Goal: Information Seeking & Learning: Learn about a topic

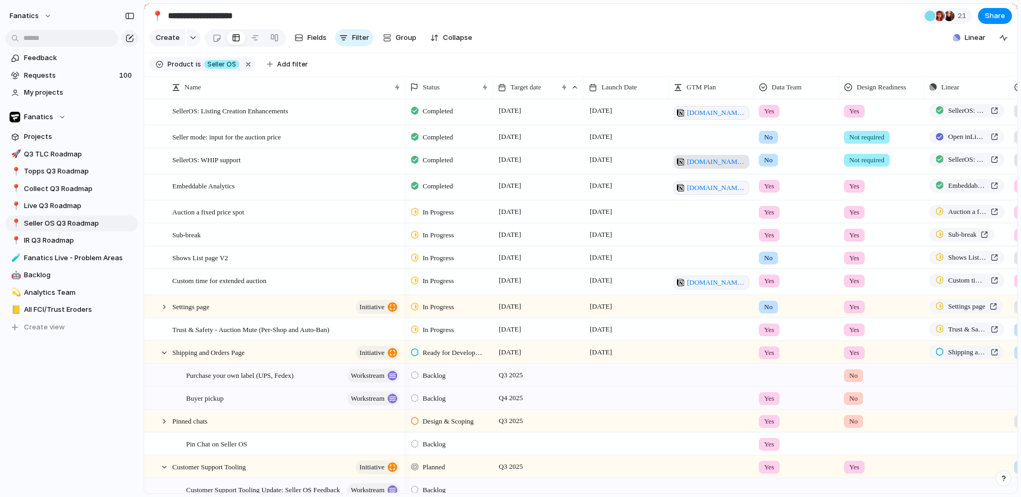
click at [715, 162] on span "[DOMAIN_NAME][URL]" at bounding box center [716, 161] width 59 height 11
click at [720, 166] on span "[DOMAIN_NAME][URL]" at bounding box center [716, 161] width 59 height 11
click at [641, 36] on section "Create Fields Filter Group Zoom Collapse Linear" at bounding box center [580, 40] width 873 height 26
click at [575, 13] on section "**********" at bounding box center [580, 16] width 873 height 24
click at [716, 185] on span "[DOMAIN_NAME][URL]" at bounding box center [716, 187] width 59 height 11
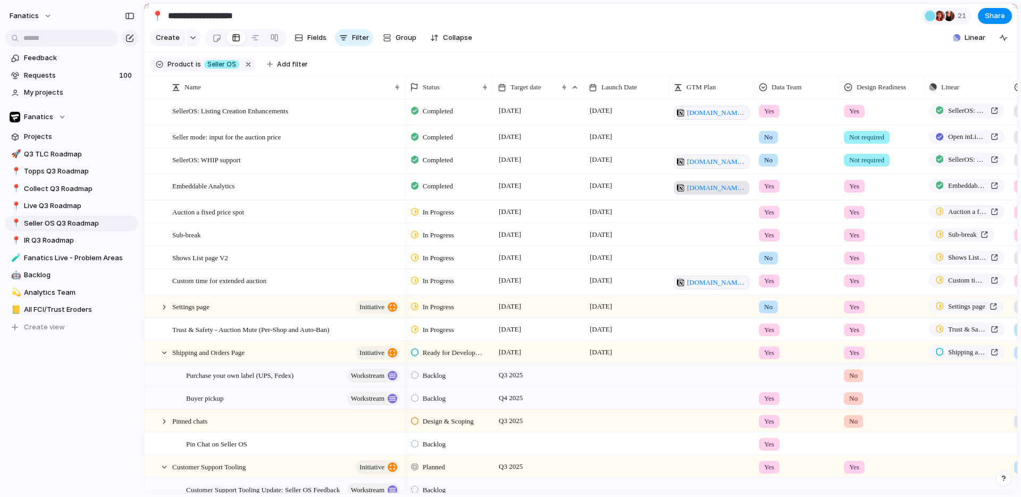
click at [709, 185] on span "[DOMAIN_NAME][URL]" at bounding box center [716, 187] width 59 height 11
